Goal: Transaction & Acquisition: Obtain resource

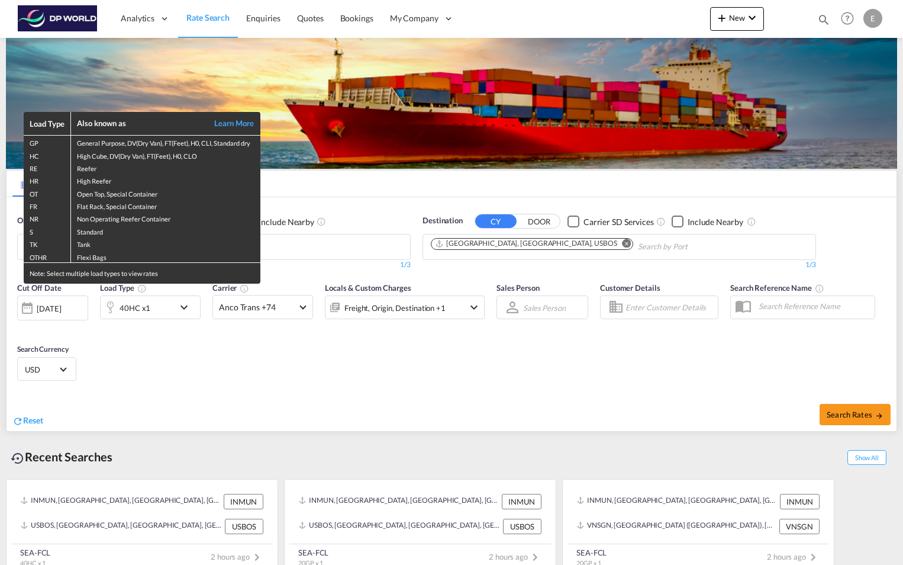
click at [494, 112] on div "Load Type Also known as Learn More GP General Purpose, DV(Dry Van), FT(Feet), H…" at bounding box center [451, 282] width 903 height 565
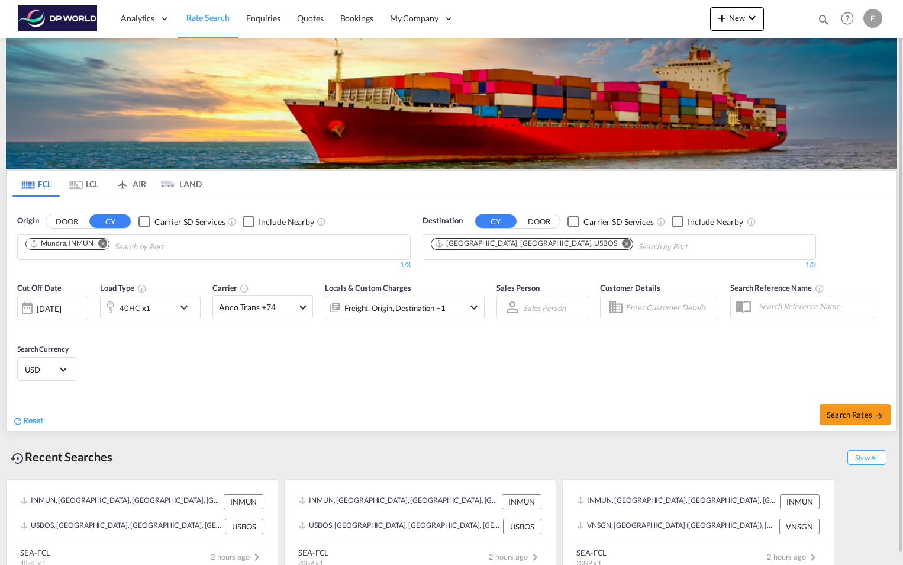
click at [185, 314] on md-icon "icon-chevron-down" at bounding box center [187, 307] width 20 height 14
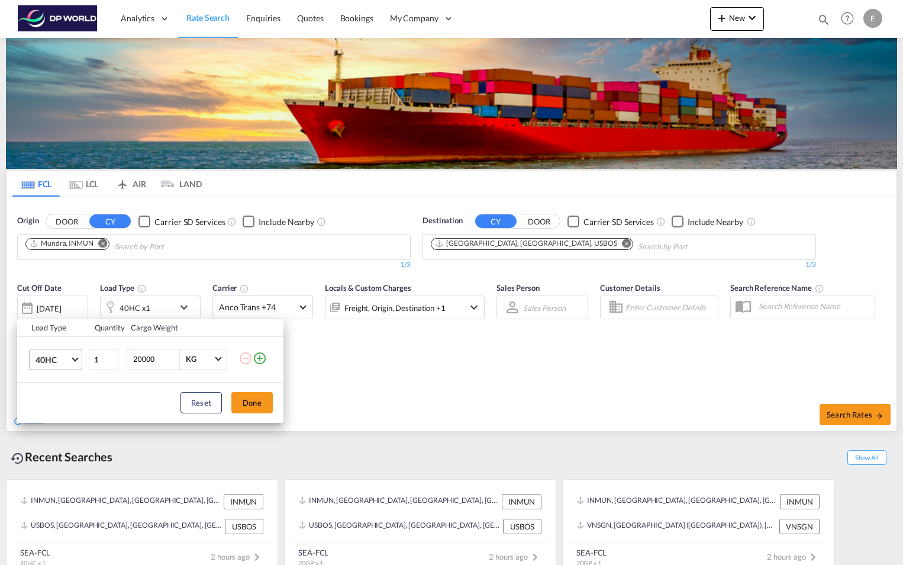
click at [74, 364] on md-select-value "40HC" at bounding box center [57, 359] width 47 height 20
click at [77, 303] on md-option "20GP" at bounding box center [66, 302] width 81 height 28
click at [217, 361] on md-select-value "KG" at bounding box center [205, 359] width 40 height 20
click at [217, 361] on md-option "KG" at bounding box center [216, 359] width 81 height 28
drag, startPoint x: 164, startPoint y: 360, endPoint x: 120, endPoint y: 361, distance: 44.4
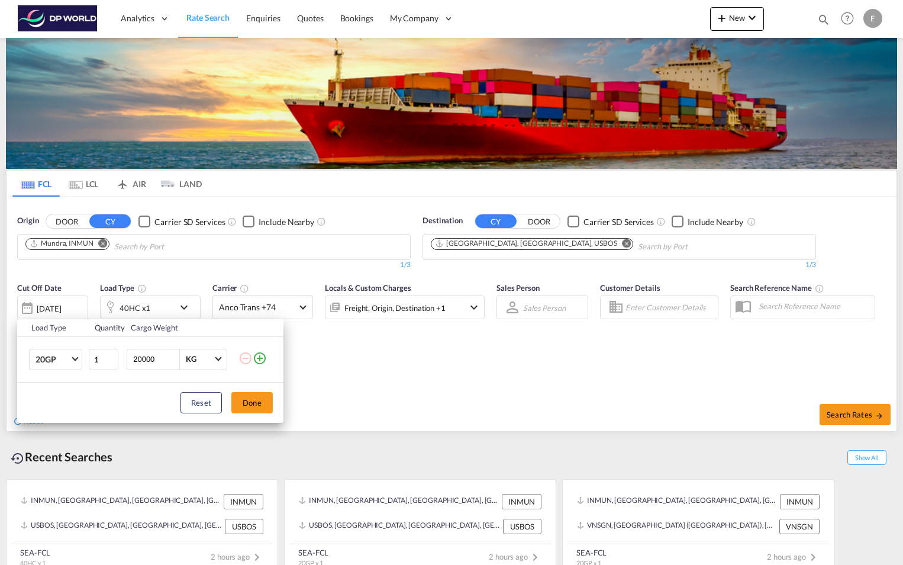
click at [120, 361] on tr "20GP 1 20000 KG" at bounding box center [150, 359] width 266 height 46
click at [315, 374] on div "Load Type Quantity Cargo Weight 20GP 1 20000 KG Load type addition is restricte…" at bounding box center [451, 282] width 903 height 565
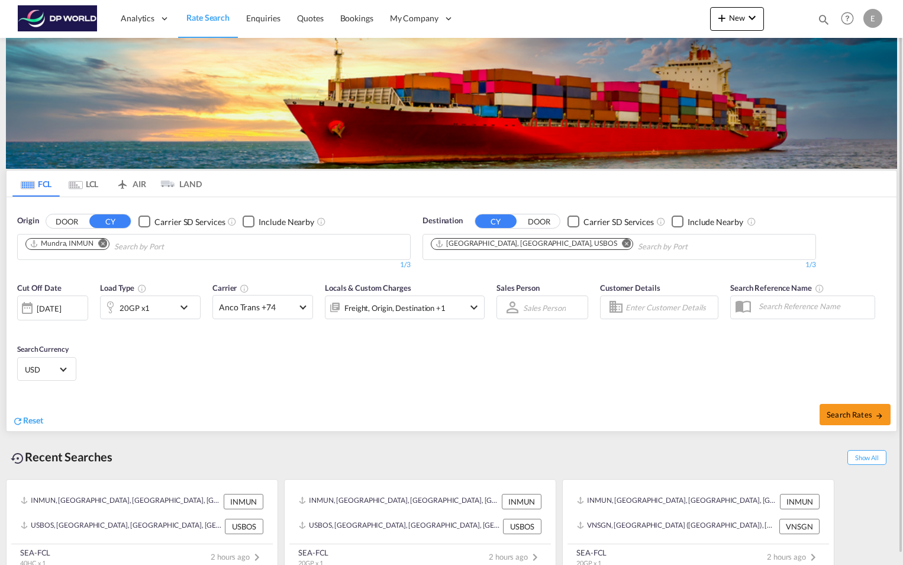
click at [190, 309] on md-icon "icon-chevron-down" at bounding box center [187, 307] width 20 height 14
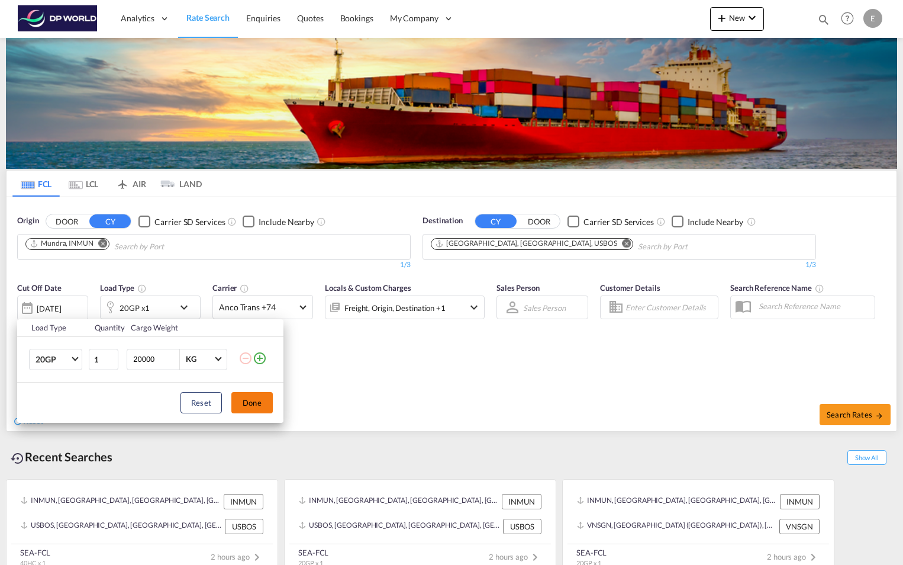
click at [253, 403] on button "Done" at bounding box center [251, 402] width 41 height 21
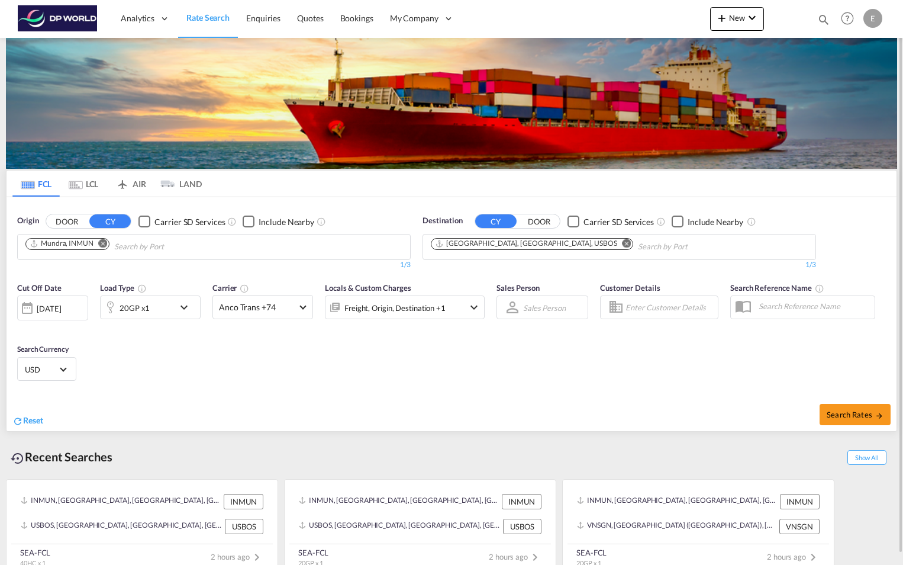
click at [101, 241] on md-icon "Remove" at bounding box center [103, 243] width 9 height 9
click at [136, 248] on input "Chips input." at bounding box center [81, 246] width 112 height 19
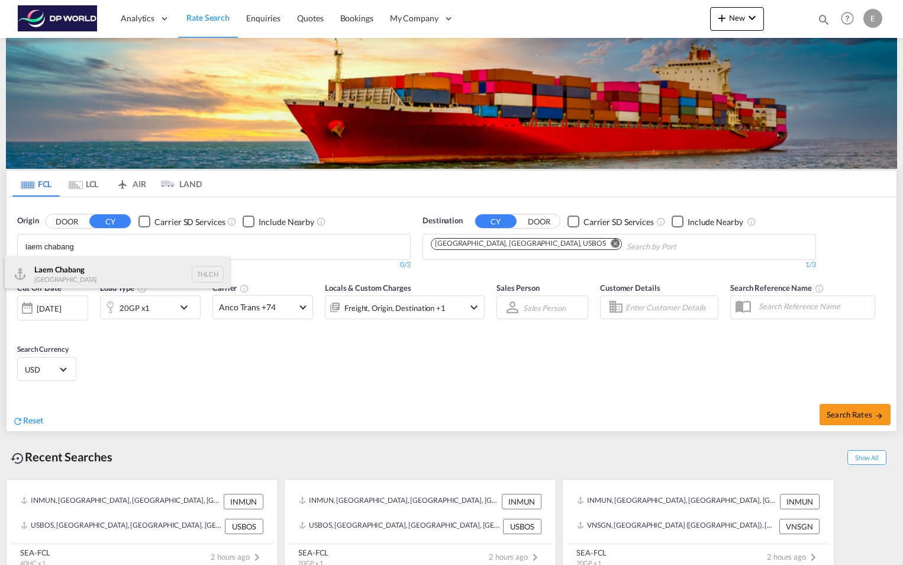
type input "laem chabang"
click at [95, 269] on div "Laem Chabang Thailand THLCH" at bounding box center [117, 274] width 225 height 36
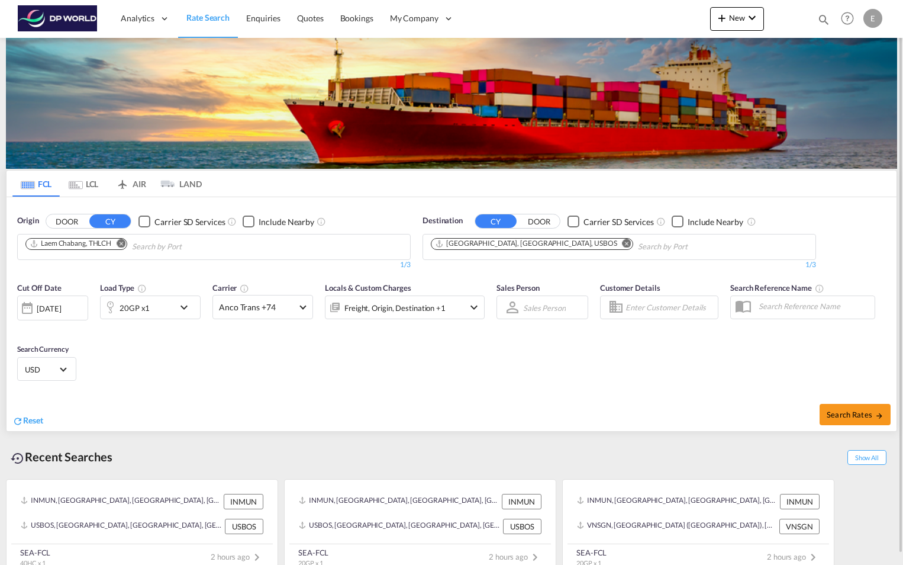
click at [623, 243] on md-icon "Remove" at bounding box center [627, 243] width 9 height 9
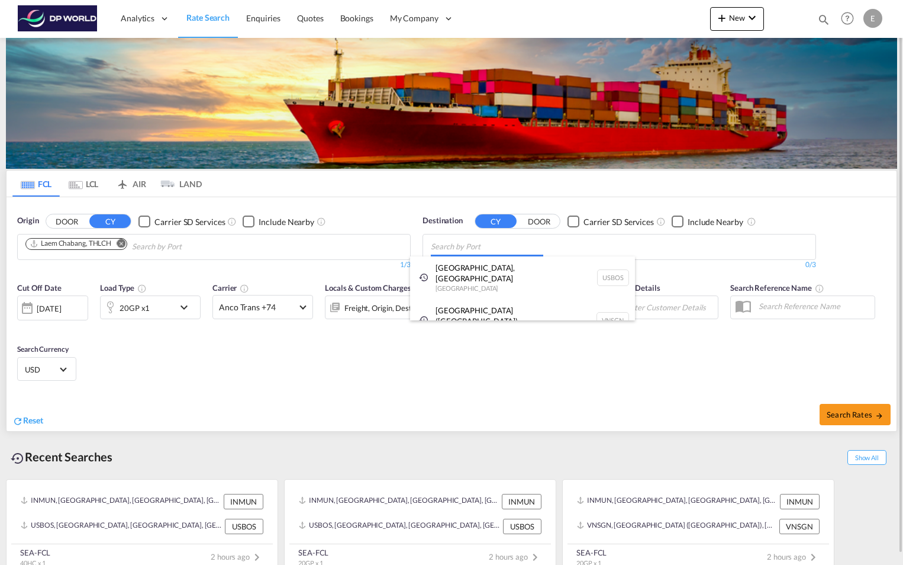
click at [517, 245] on body "Analytics Reports Dashboard Rate Search Enquiries Quotes Bookings" at bounding box center [451, 282] width 903 height 565
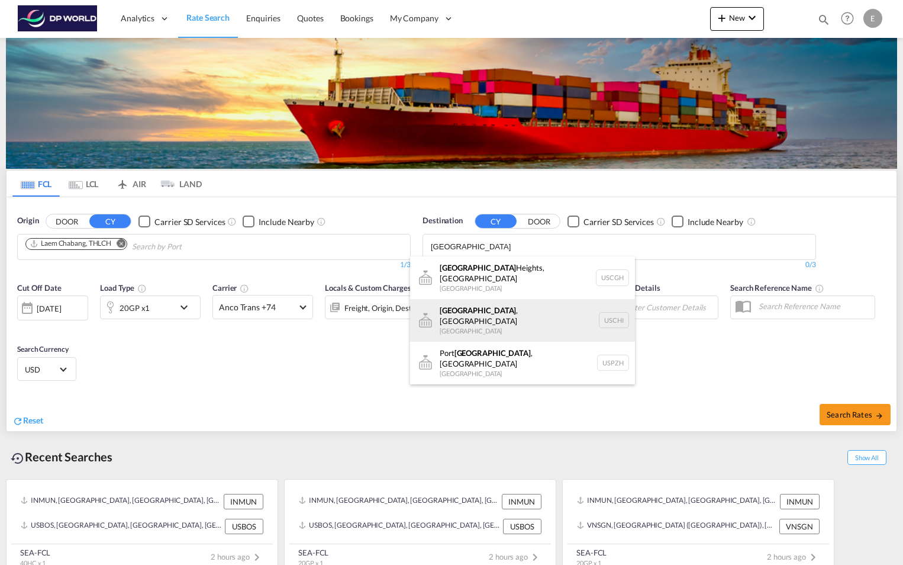
type input "[GEOGRAPHIC_DATA]"
click at [493, 301] on div "[GEOGRAPHIC_DATA] , [GEOGRAPHIC_DATA] [GEOGRAPHIC_DATA] [GEOGRAPHIC_DATA]" at bounding box center [522, 320] width 225 height 43
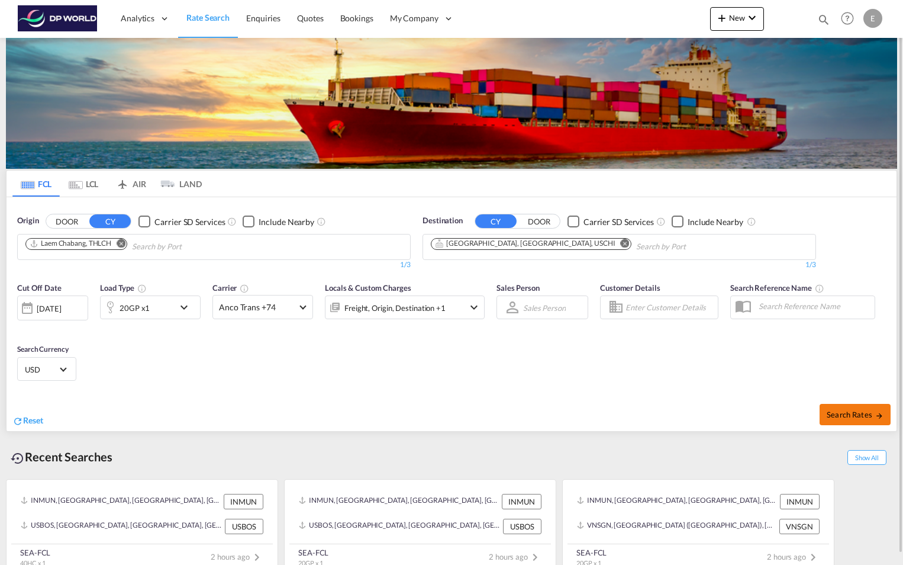
click at [856, 407] on button "Search Rates" at bounding box center [855, 414] width 71 height 21
type input "THLCH to USCHI / [DATE]"
